Goal: Information Seeking & Learning: Learn about a topic

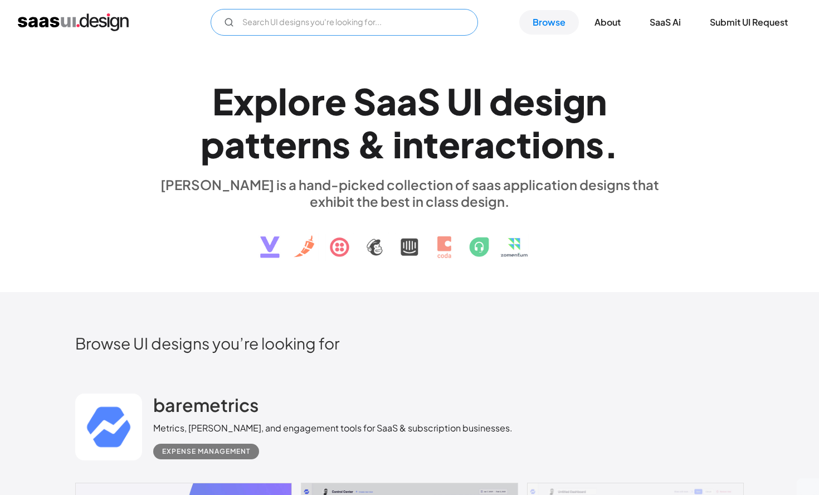
click at [301, 20] on input "Email Form" at bounding box center [344, 22] width 267 height 27
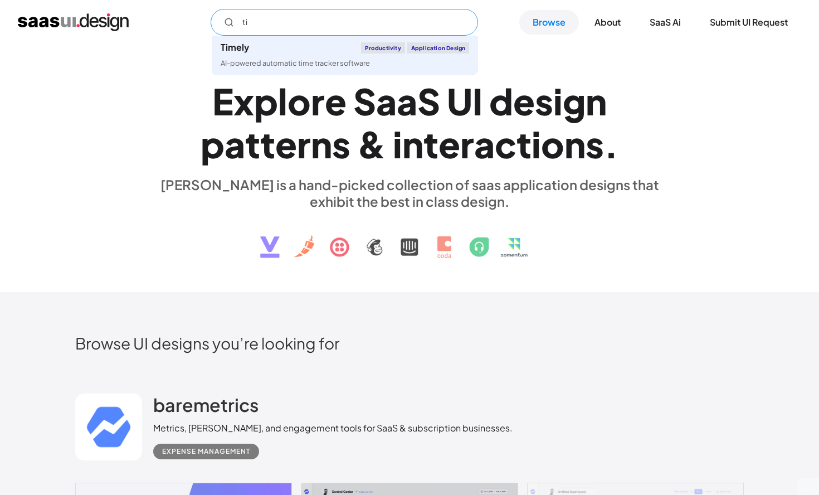
type input "t"
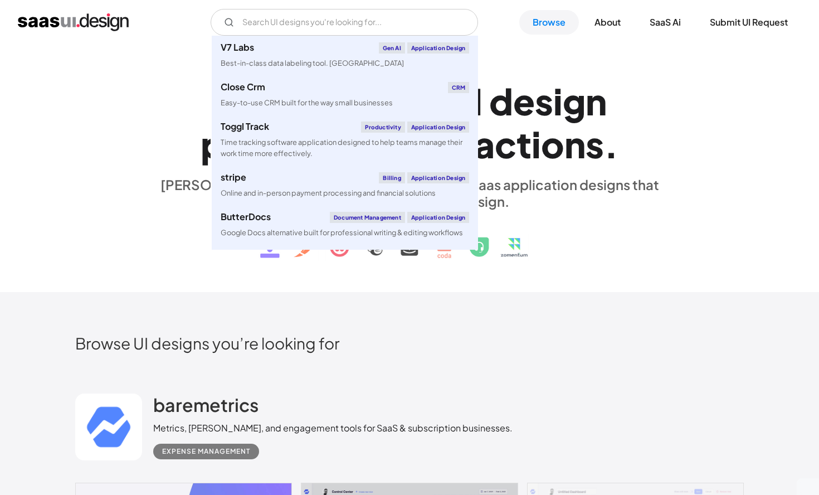
click at [613, 196] on div "[PERSON_NAME] is a hand-picked collection of saas application designs that exhi…" at bounding box center [409, 192] width 513 height 33
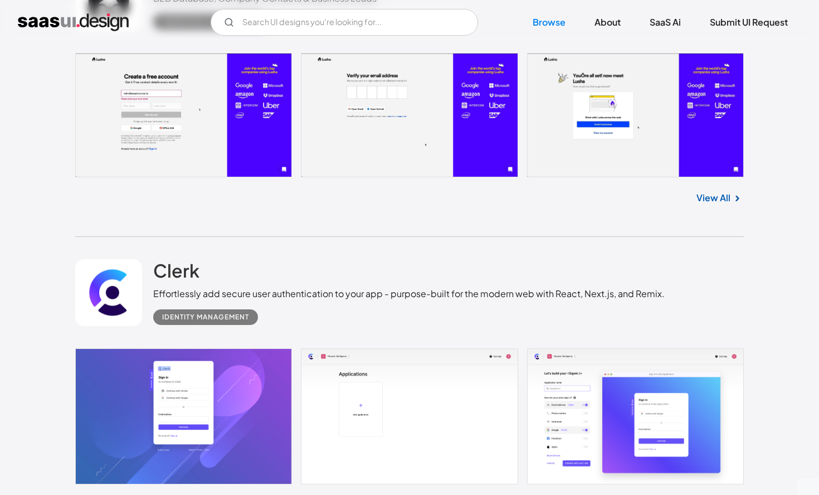
scroll to position [3088, 0]
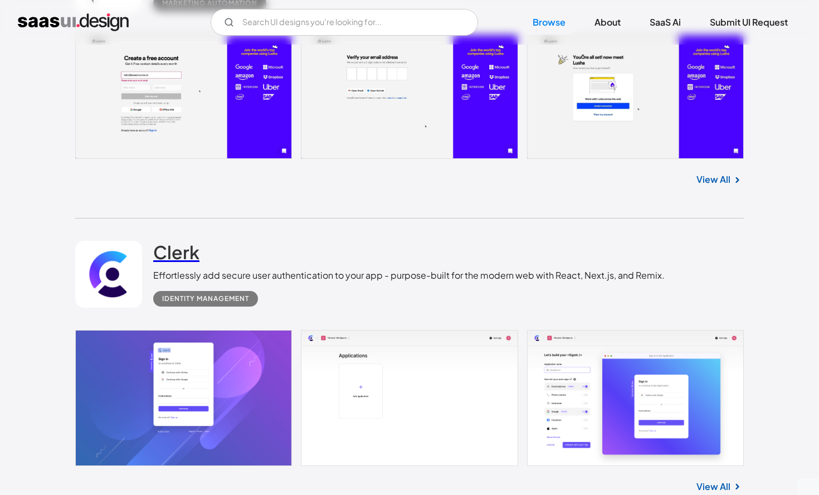
click at [189, 263] on h2 "Clerk" at bounding box center [176, 252] width 46 height 22
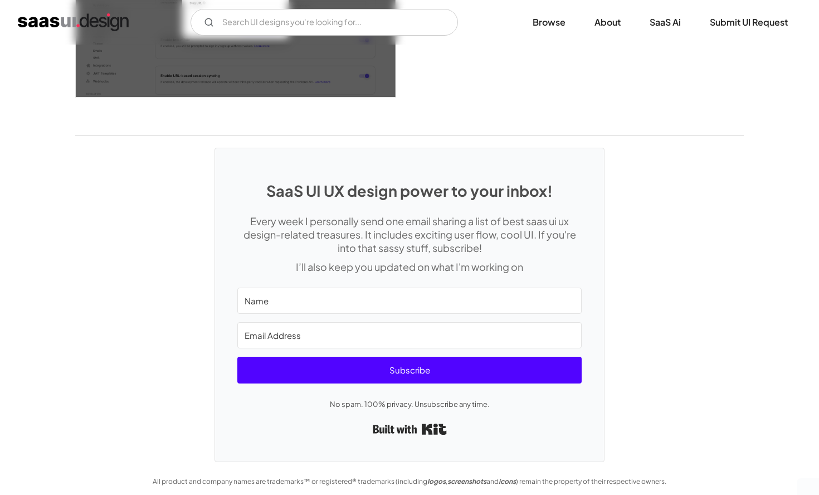
scroll to position [3056, 0]
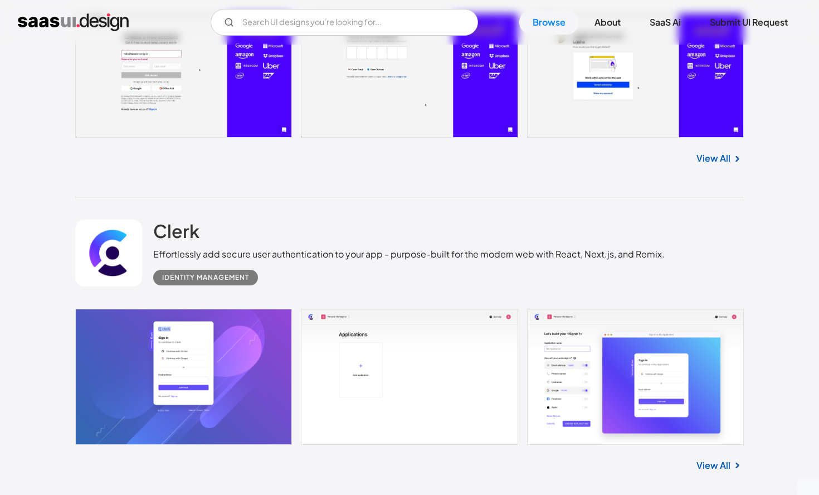
scroll to position [3132, 0]
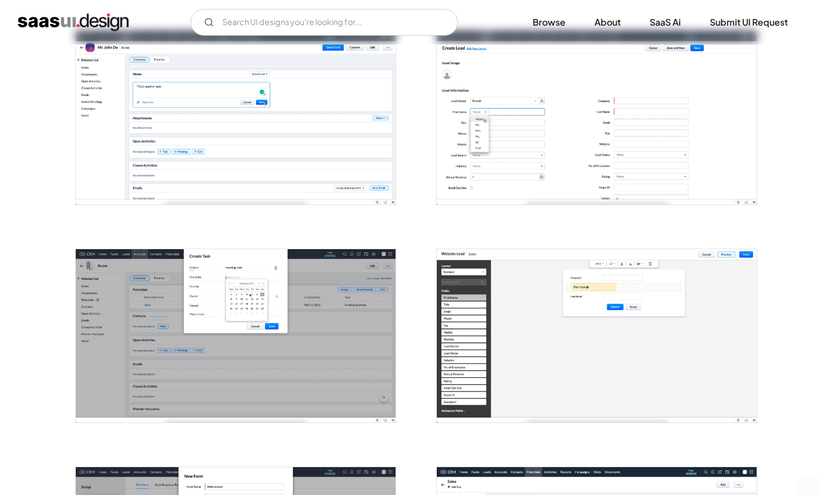
scroll to position [914, 0]
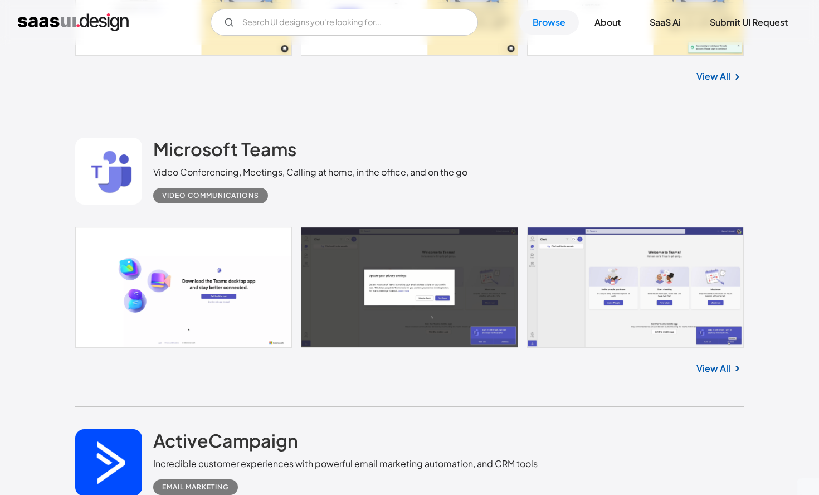
scroll to position [10975, 0]
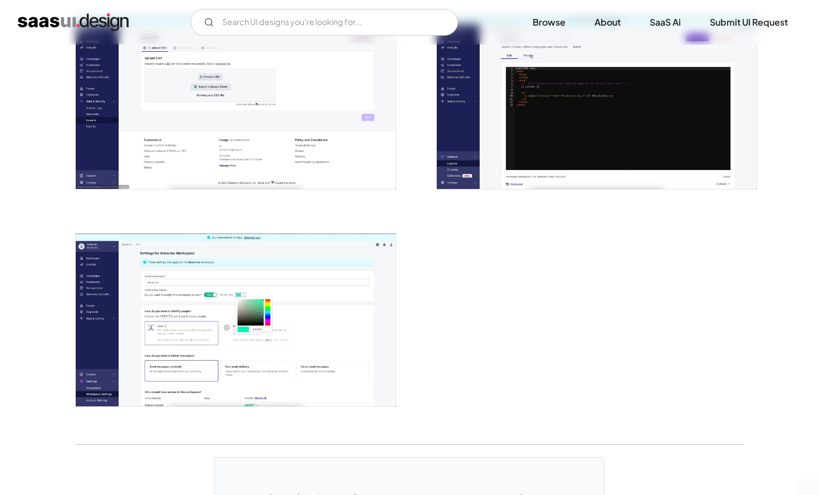
scroll to position [2637, 0]
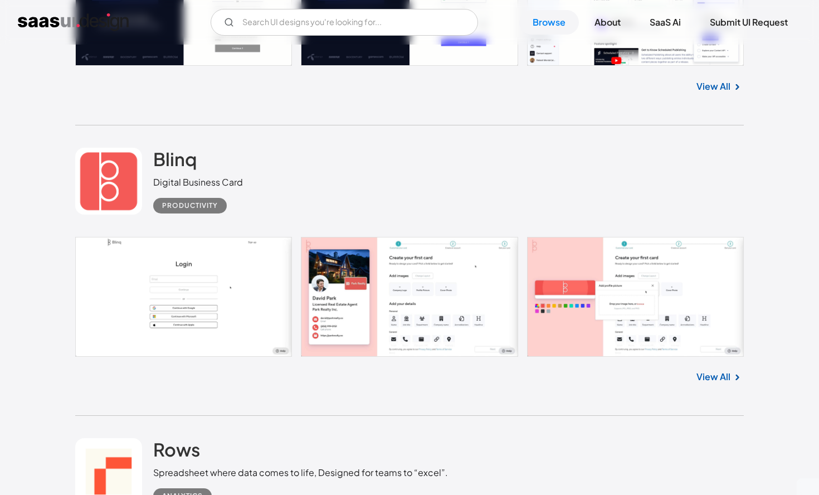
scroll to position [8965, 0]
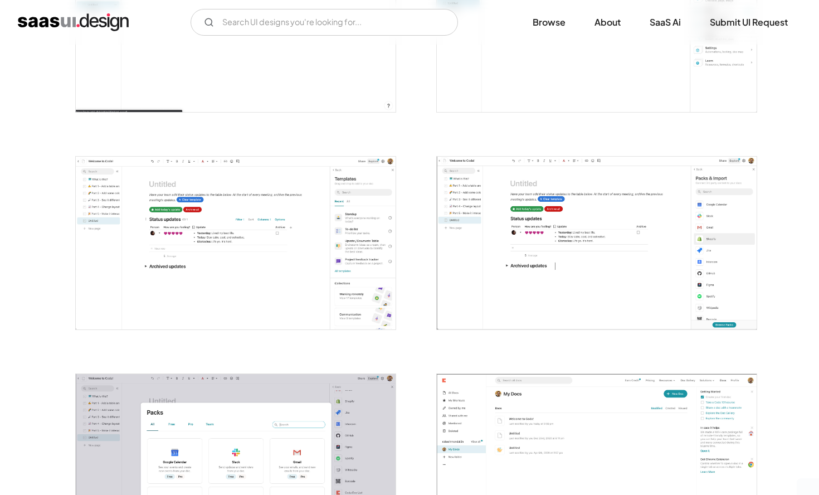
scroll to position [1280, 0]
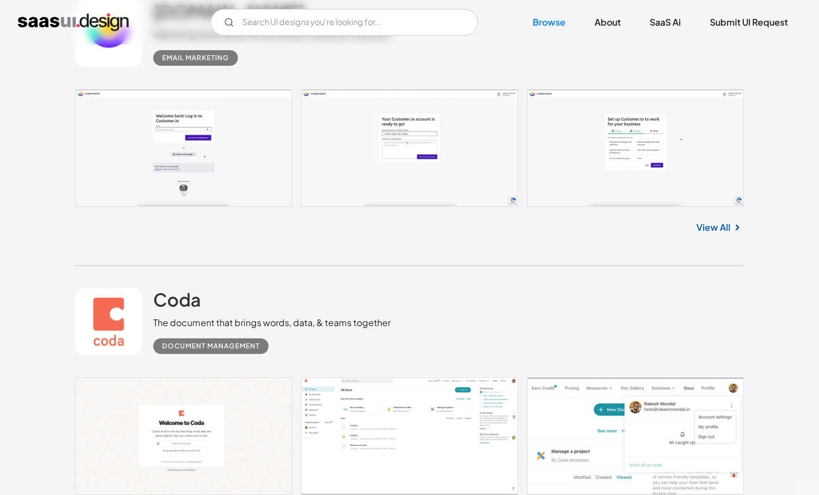
scroll to position [11961, 0]
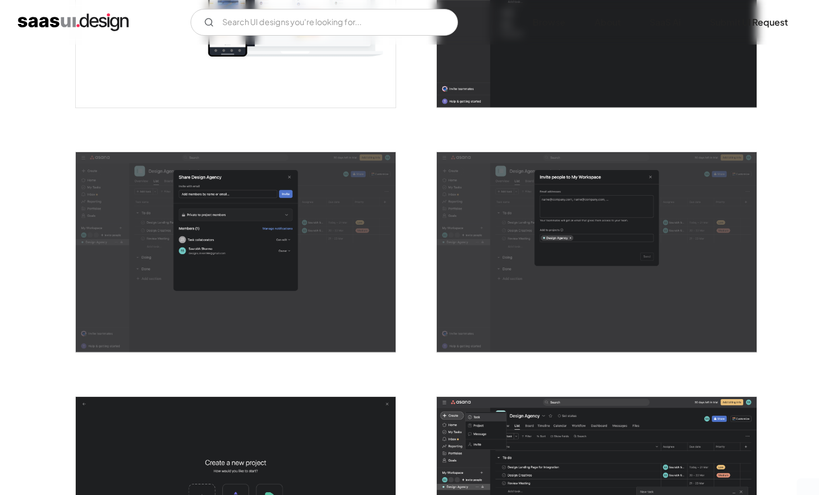
scroll to position [1520, 0]
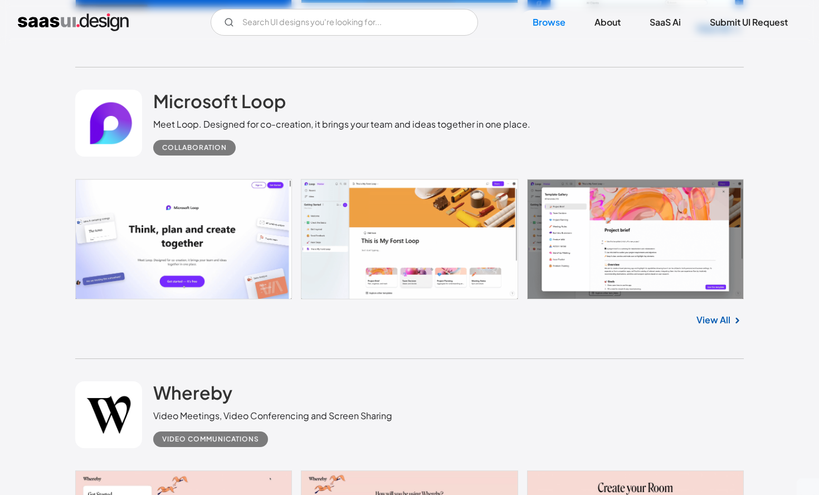
scroll to position [12756, 0]
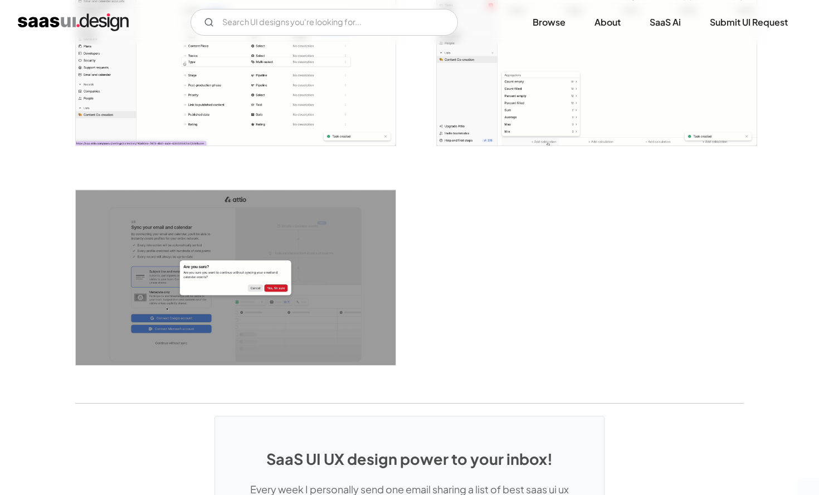
scroll to position [2734, 0]
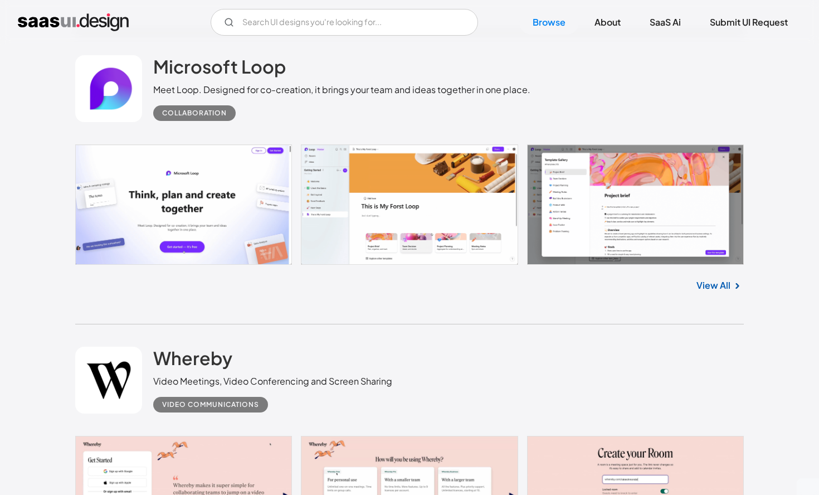
scroll to position [12964, 0]
